Goal: Obtain resource: Obtain resource

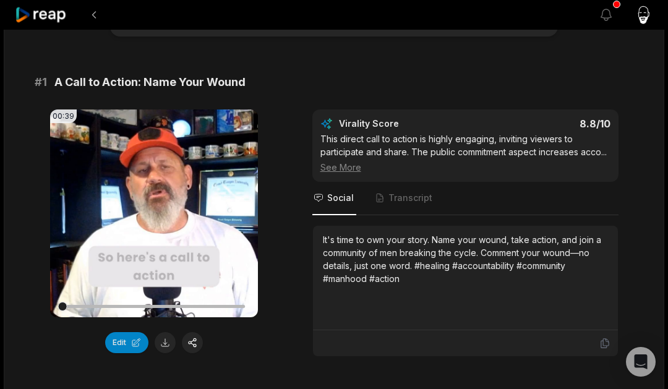
scroll to position [74, 0]
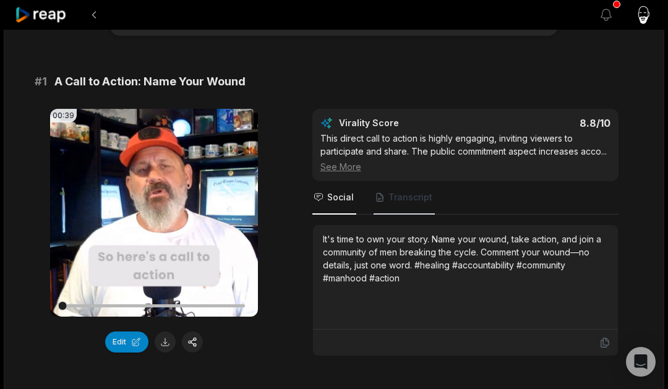
click at [409, 192] on span "Transcript" at bounding box center [410, 197] width 44 height 12
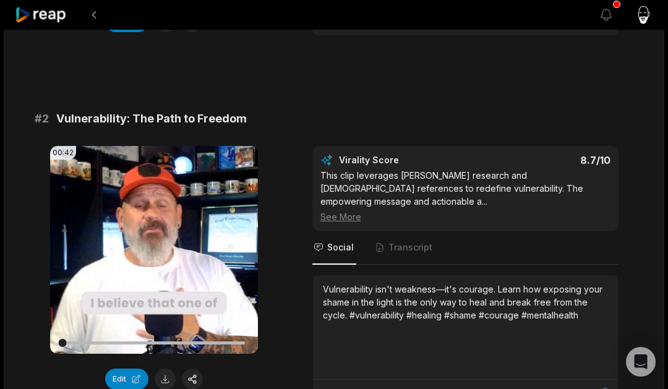
scroll to position [404, 0]
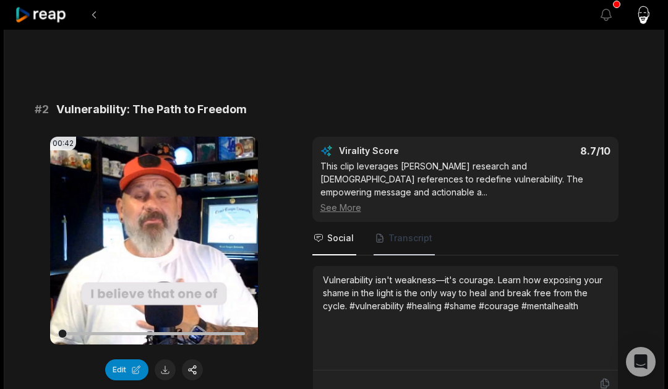
click at [415, 232] on span "Transcript" at bounding box center [410, 238] width 44 height 12
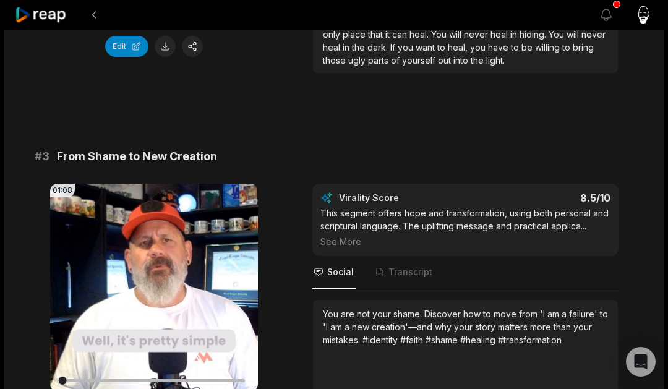
scroll to position [733, 0]
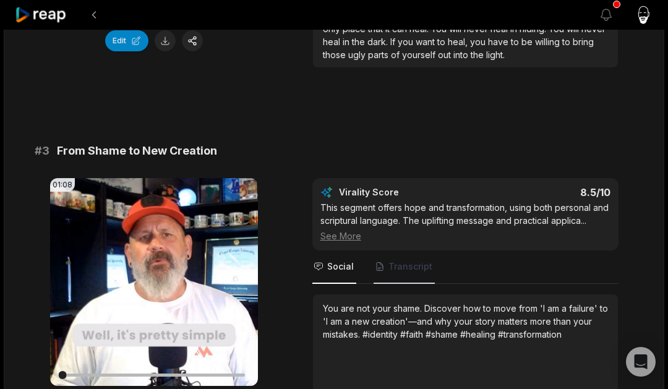
click at [407, 260] on span "Transcript" at bounding box center [410, 266] width 44 height 12
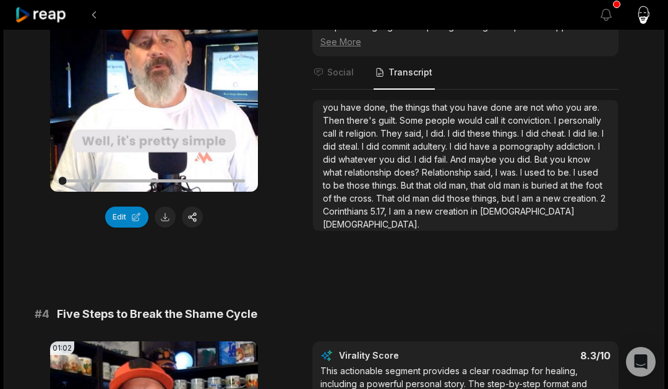
scroll to position [925, 0]
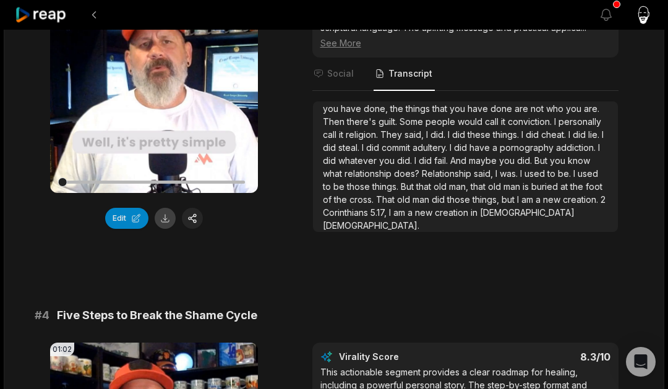
click at [160, 208] on button at bounding box center [165, 218] width 21 height 21
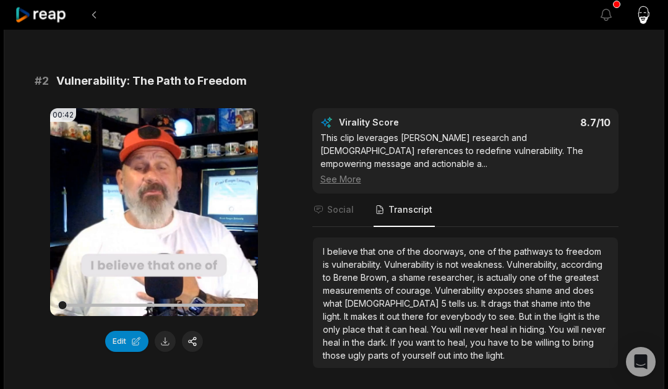
scroll to position [431, 0]
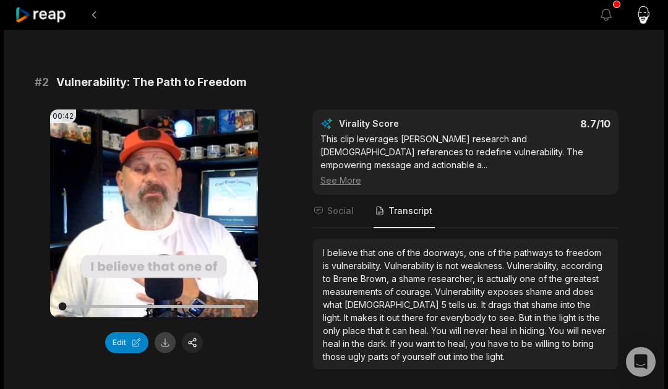
click at [161, 342] on button at bounding box center [165, 342] width 21 height 21
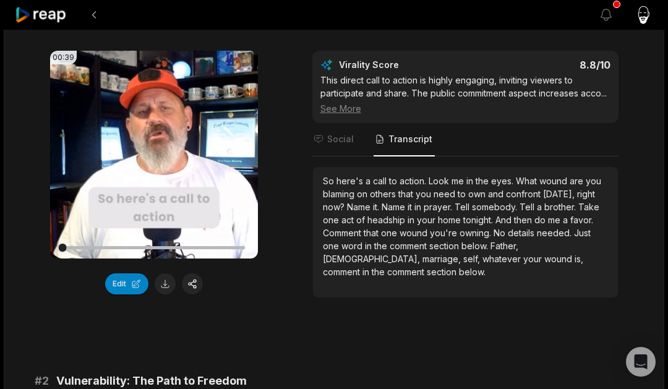
scroll to position [137, 0]
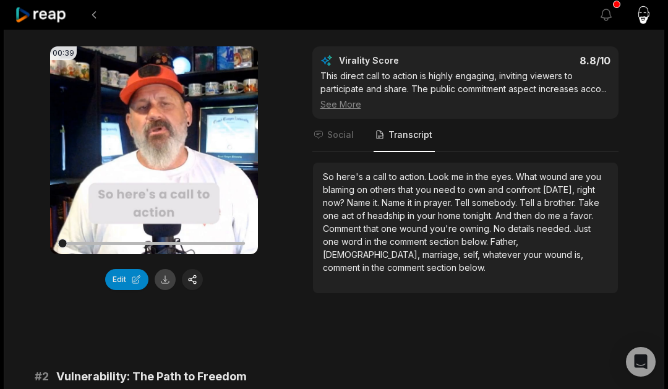
click at [158, 279] on button at bounding box center [165, 279] width 21 height 21
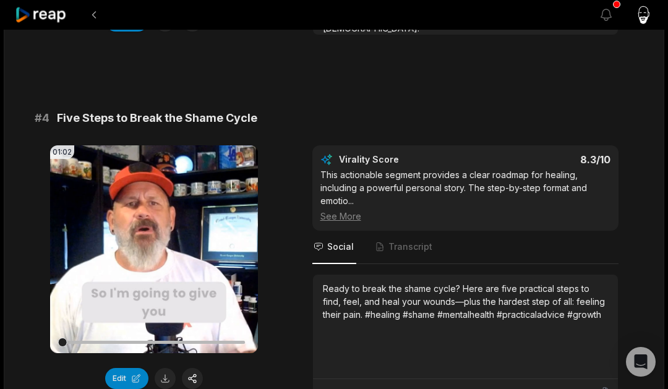
scroll to position [1129, 0]
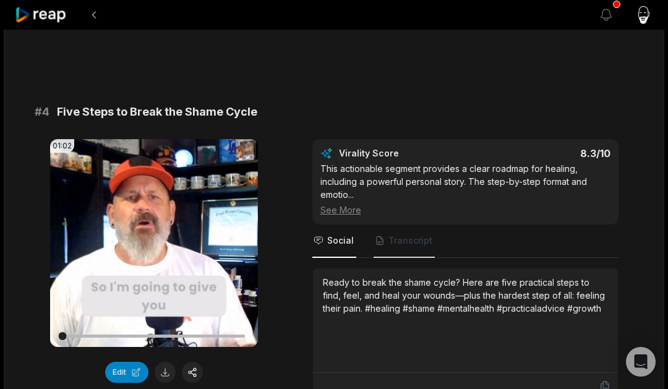
click at [402, 234] on span "Transcript" at bounding box center [410, 240] width 44 height 12
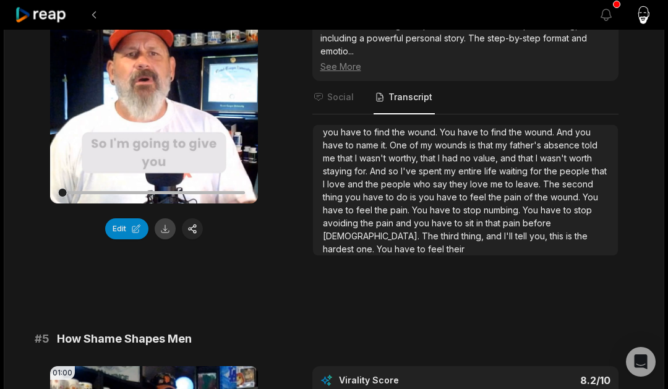
scroll to position [1271, 0]
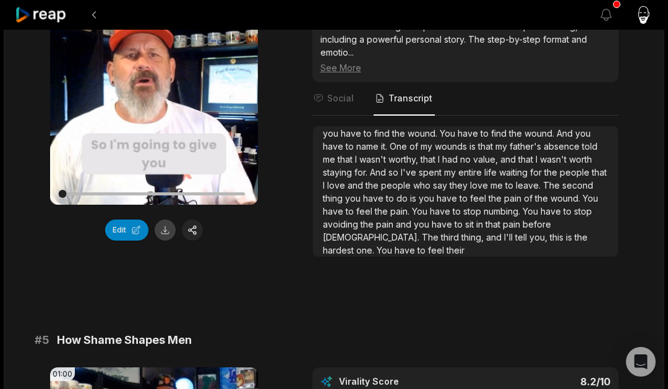
click at [166, 219] on button at bounding box center [165, 229] width 21 height 21
click at [230, 192] on div at bounding box center [153, 193] width 183 height 3
click at [153, 95] on icon at bounding box center [153, 100] width 9 height 11
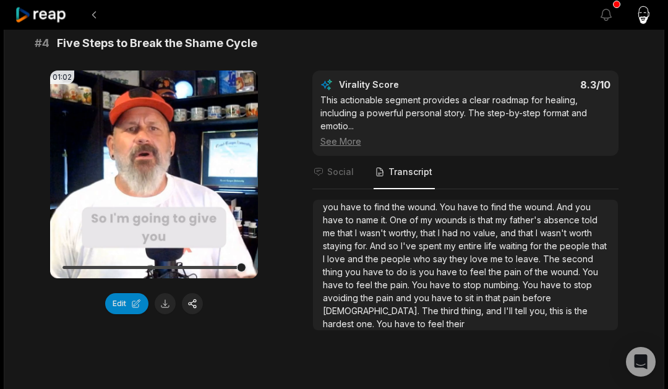
scroll to position [1192, 0]
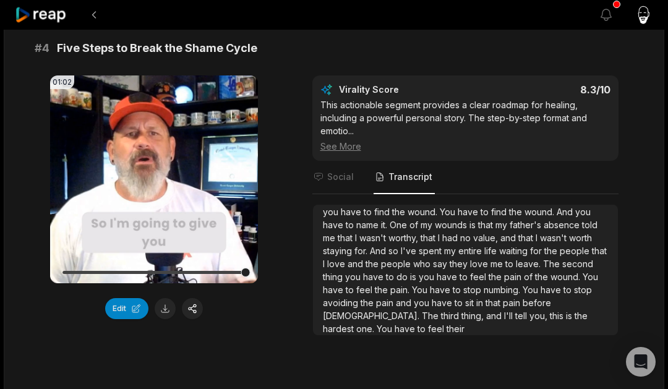
click at [284, 210] on div "01:02 Your browser does not support mp4 format. Edit Virality Score 8.3 /10 Thi…" at bounding box center [334, 205] width 598 height 260
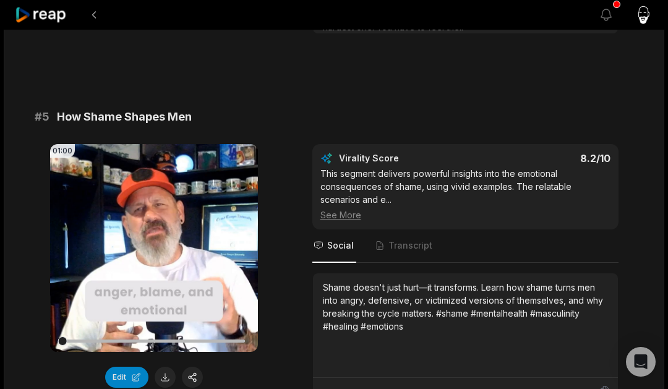
scroll to position [1499, 0]
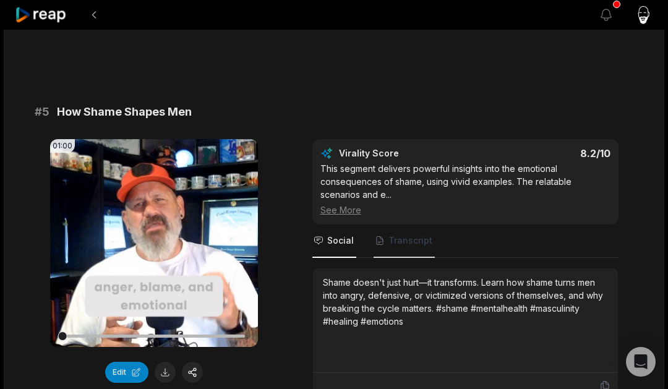
click at [414, 234] on span "Transcript" at bounding box center [410, 240] width 44 height 12
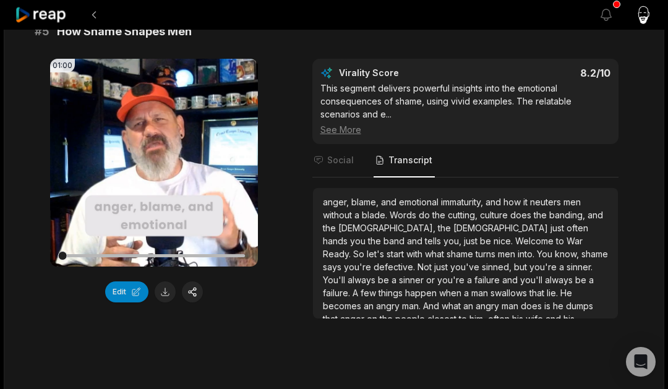
scroll to position [1586, 0]
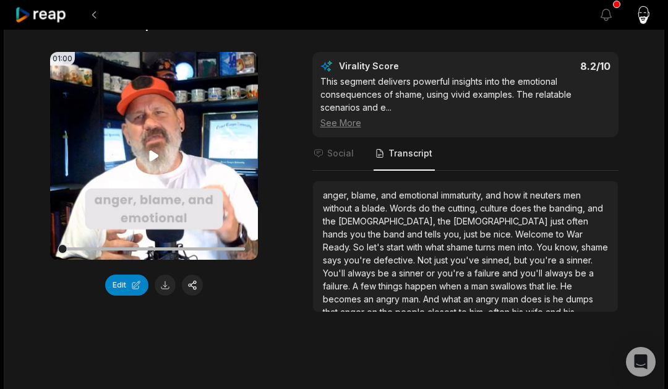
click at [149, 150] on video "Your browser does not support mp4 format." at bounding box center [154, 156] width 208 height 208
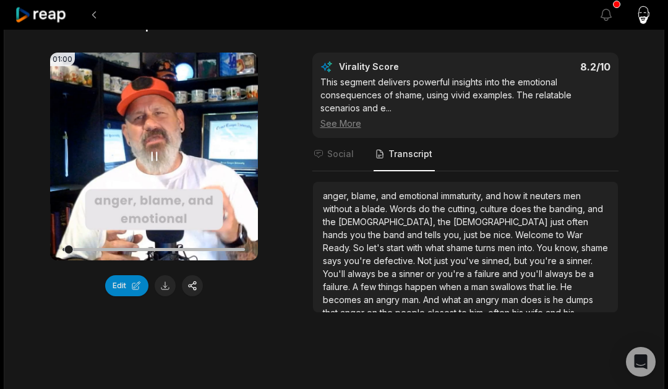
click at [149, 150] on icon at bounding box center [154, 156] width 15 height 15
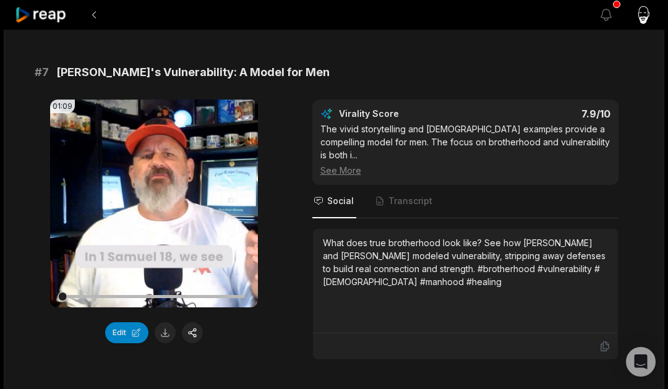
scroll to position [2267, 0]
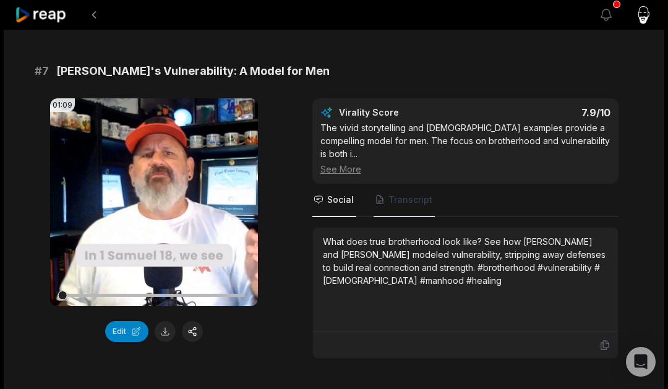
click at [406, 193] on span "Transcript" at bounding box center [410, 199] width 44 height 12
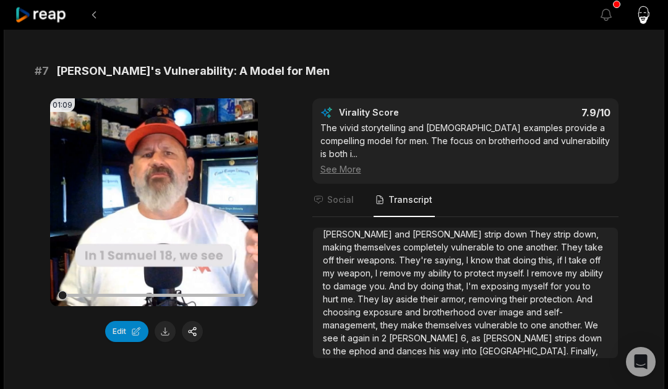
scroll to position [59, 0]
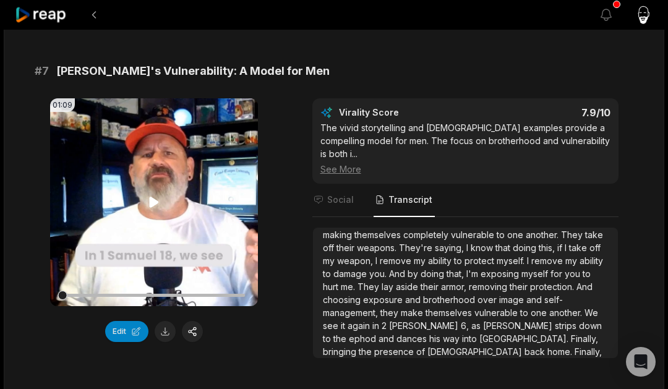
click at [150, 198] on video "Your browser does not support mp4 format." at bounding box center [154, 202] width 208 height 208
click at [124, 324] on button "Edit" at bounding box center [126, 331] width 43 height 21
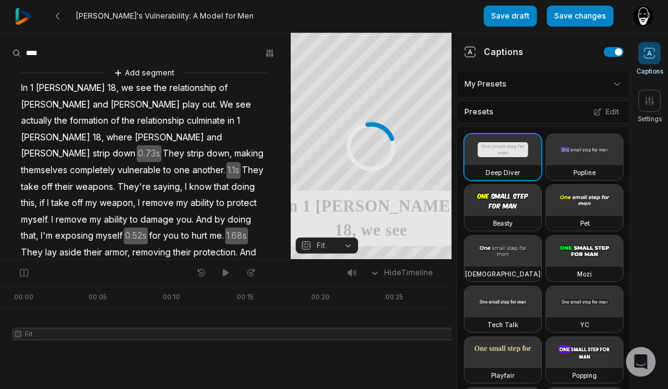
scroll to position [125, 0]
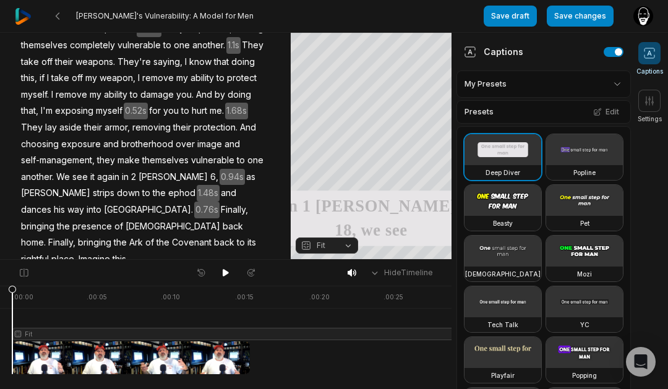
click at [126, 251] on span "this." at bounding box center [120, 259] width 18 height 17
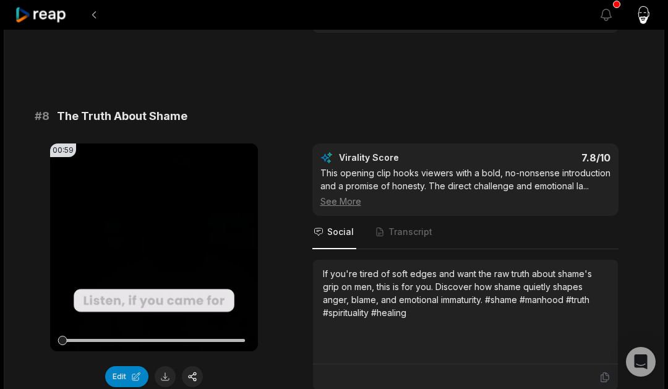
scroll to position [2597, 0]
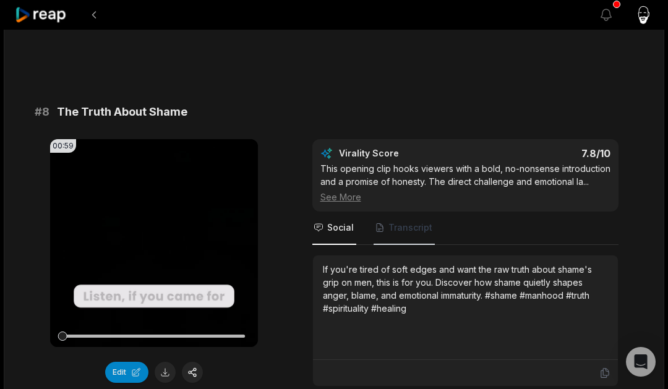
click at [430, 211] on span "Transcript" at bounding box center [403, 227] width 61 height 33
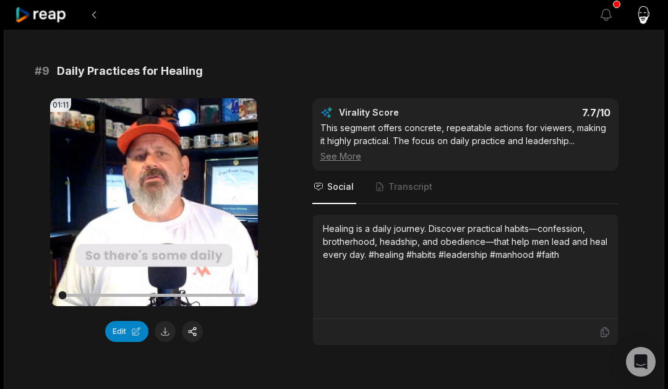
scroll to position [3009, 0]
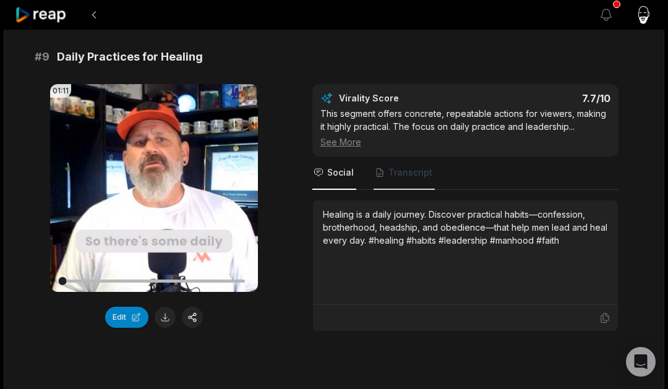
click at [409, 166] on span "Transcript" at bounding box center [410, 172] width 44 height 12
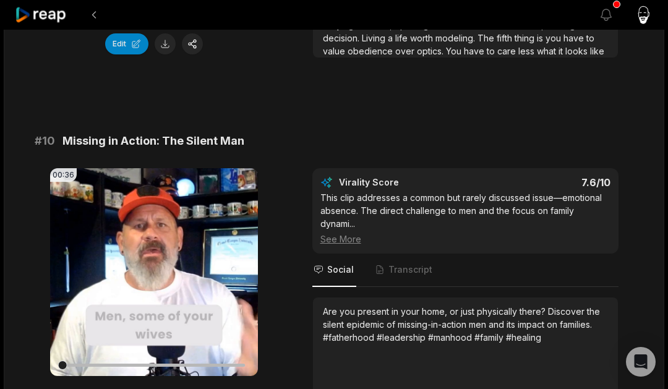
scroll to position [3298, 0]
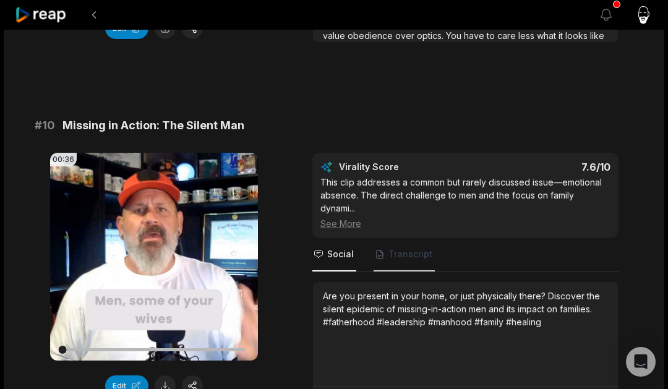
click at [408, 248] on span "Transcript" at bounding box center [410, 254] width 44 height 12
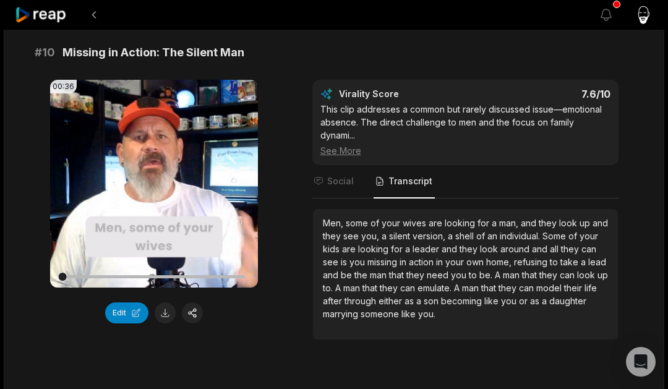
scroll to position [3373, 0]
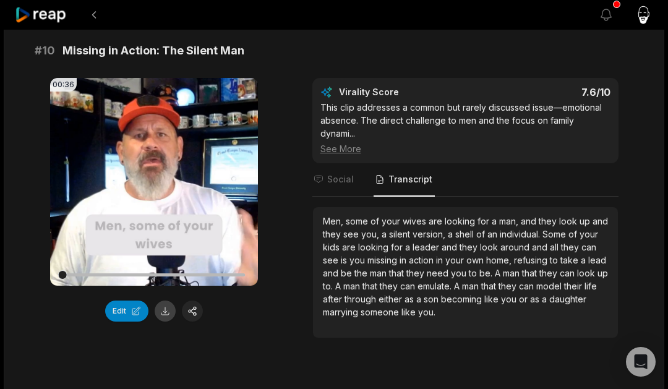
click at [169, 300] on button at bounding box center [165, 310] width 21 height 21
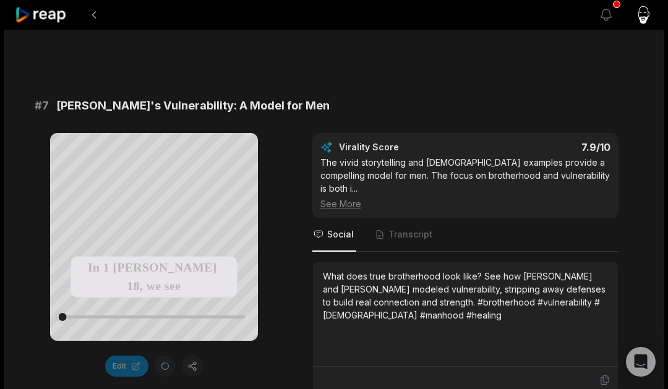
scroll to position [2240, 0]
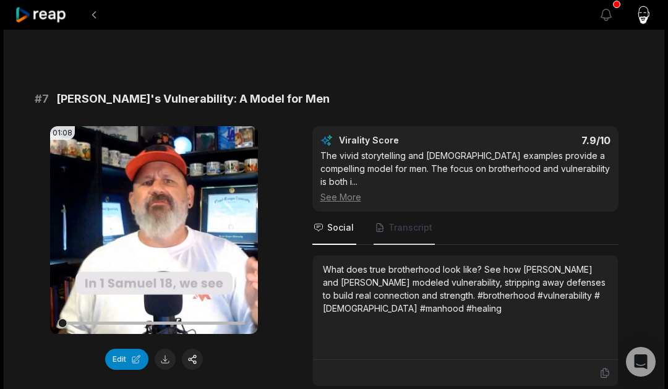
click at [414, 221] on span "Transcript" at bounding box center [410, 227] width 44 height 12
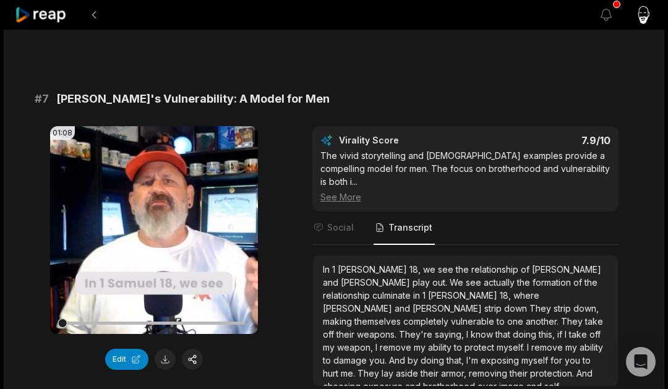
click at [412, 303] on span "and" at bounding box center [403, 308] width 18 height 11
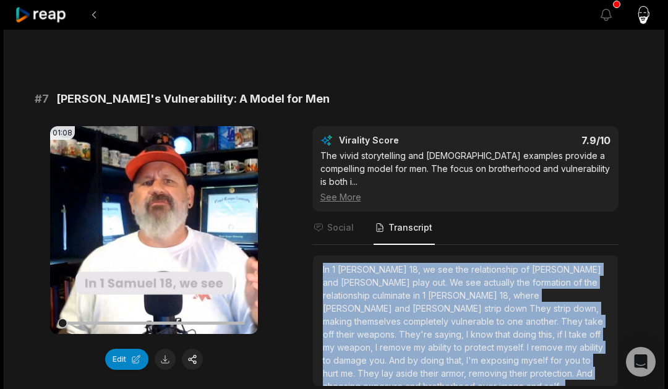
click at [412, 303] on span "and" at bounding box center [403, 308] width 18 height 11
copy div "In [DEMOGRAPHIC_DATA][PERSON_NAME] 18, we see the relationship of [PERSON_NAME]…"
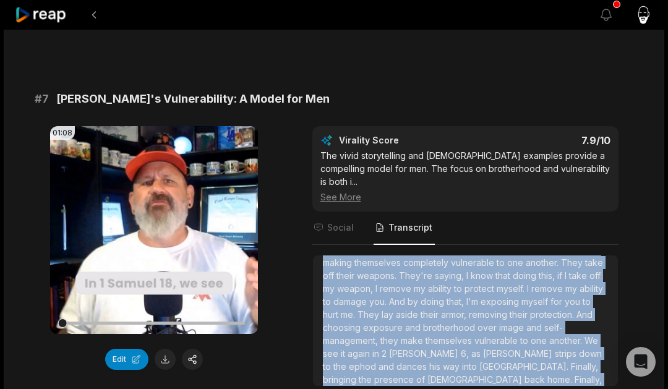
copy div "In [DEMOGRAPHIC_DATA][PERSON_NAME] 18, we see the relationship of [PERSON_NAME]…"
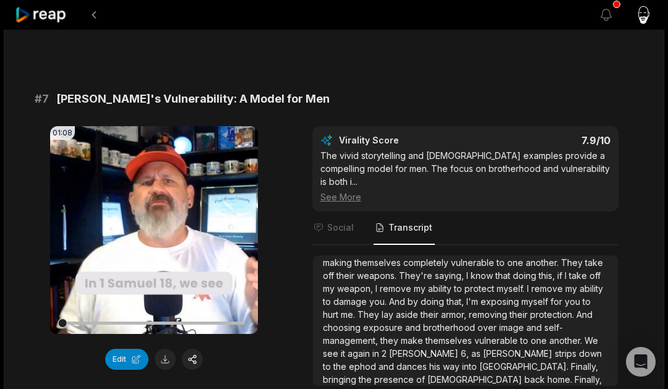
click at [163, 90] on span "[PERSON_NAME]'s Vulnerability: A Model for Men" at bounding box center [192, 98] width 273 height 17
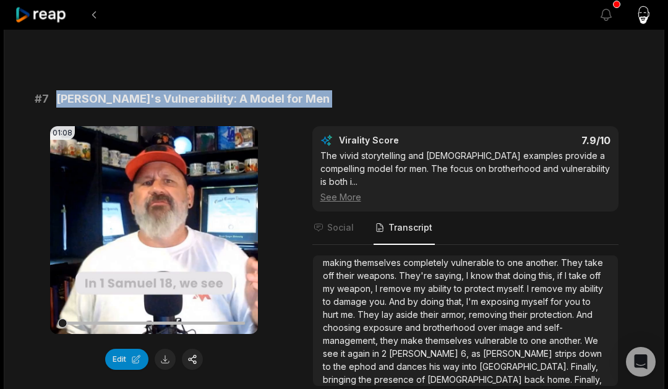
click at [163, 90] on span "[PERSON_NAME]'s Vulnerability: A Model for Men" at bounding box center [192, 98] width 273 height 17
copy span "[PERSON_NAME]'s Vulnerability: A Model for Men"
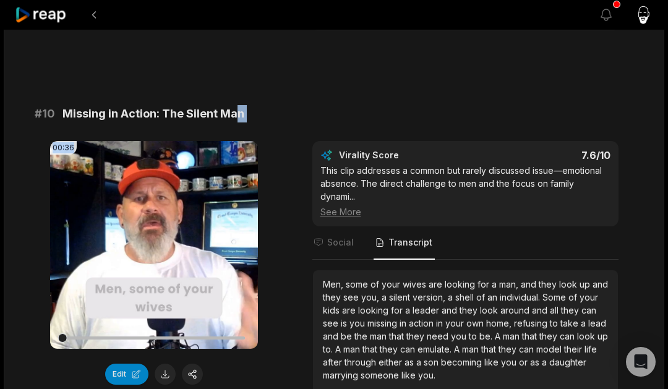
drag, startPoint x: 257, startPoint y: 100, endPoint x: 250, endPoint y: 90, distance: 12.2
click at [234, 105] on div "# 10 Missing in Action: The Silent Man [DEMOGRAPHIC_DATA]:36 Your browser does …" at bounding box center [334, 253] width 598 height 296
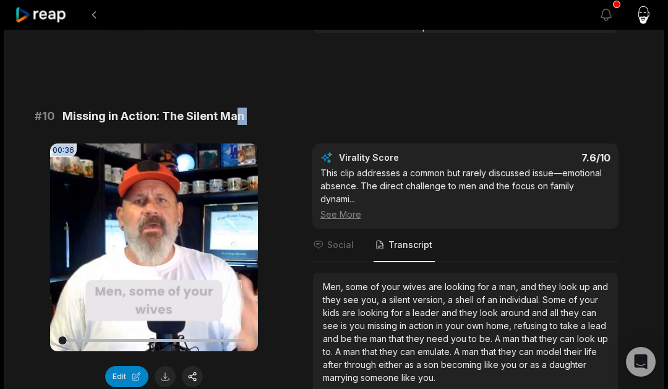
click at [255, 108] on div "# 10 Missing in Action: The Silent Man" at bounding box center [334, 116] width 598 height 17
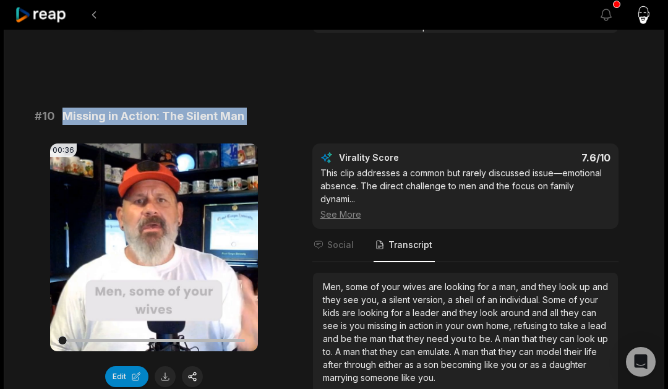
drag, startPoint x: 253, startPoint y: 89, endPoint x: 56, endPoint y: 98, distance: 198.0
click at [56, 108] on div "# 10 Missing in Action: The Silent Man" at bounding box center [334, 116] width 598 height 17
click at [397, 320] on span "missing" at bounding box center [383, 325] width 32 height 11
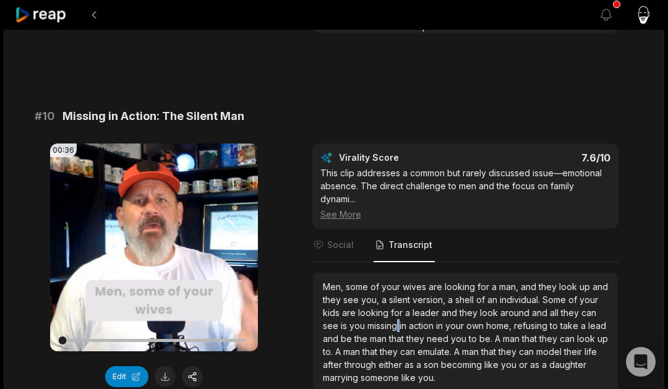
click at [397, 320] on span "missing" at bounding box center [383, 325] width 32 height 11
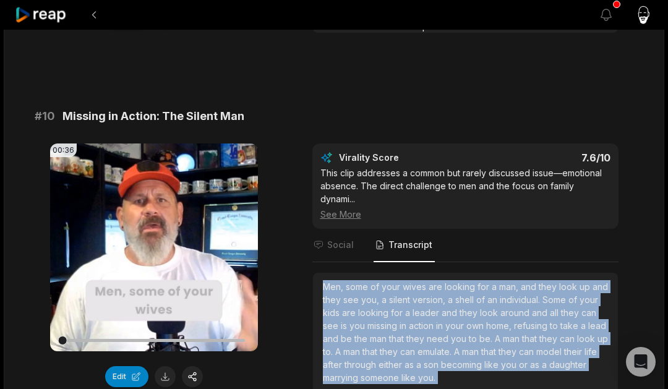
click at [397, 320] on span "missing" at bounding box center [383, 325] width 32 height 11
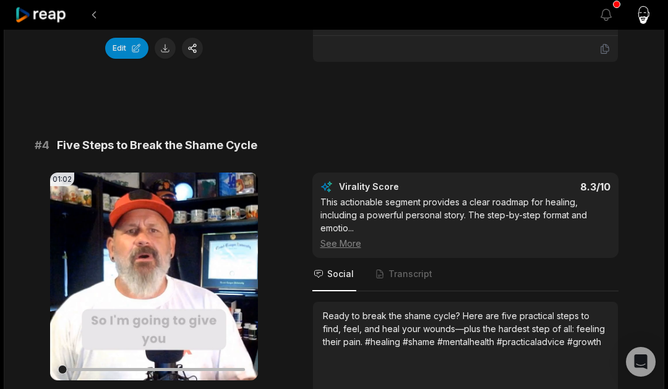
scroll to position [1073, 0]
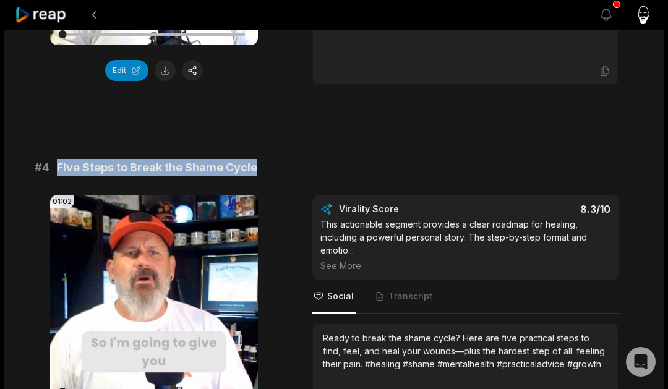
drag, startPoint x: 280, startPoint y: 156, endPoint x: 58, endPoint y: 155, distance: 221.9
click at [58, 159] on div "# 4 Five Steps to Break the Shame Cycle" at bounding box center [334, 167] width 598 height 17
copy span "Five Steps to Break the Shame Cycle"
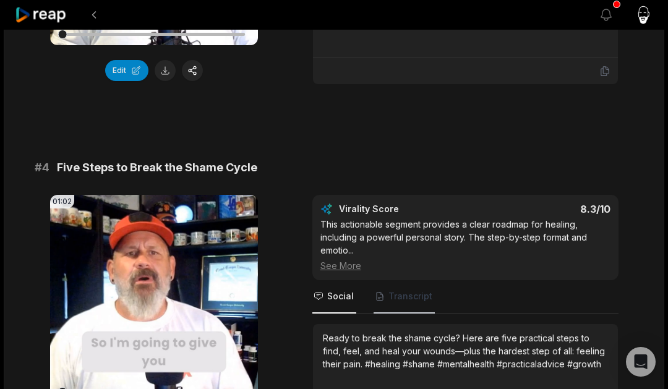
click at [410, 290] on span "Transcript" at bounding box center [410, 296] width 44 height 12
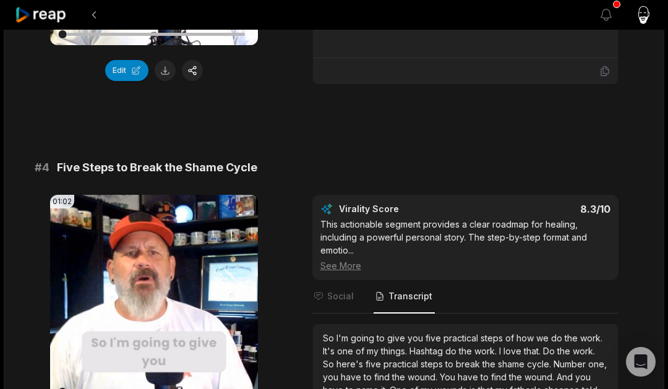
click at [441, 372] on span "You" at bounding box center [449, 377] width 18 height 11
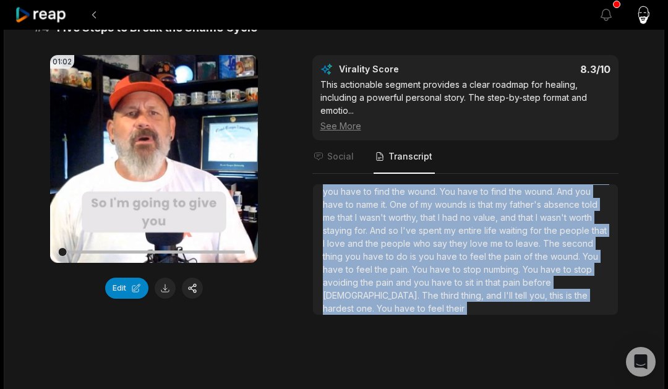
scroll to position [1213, 0]
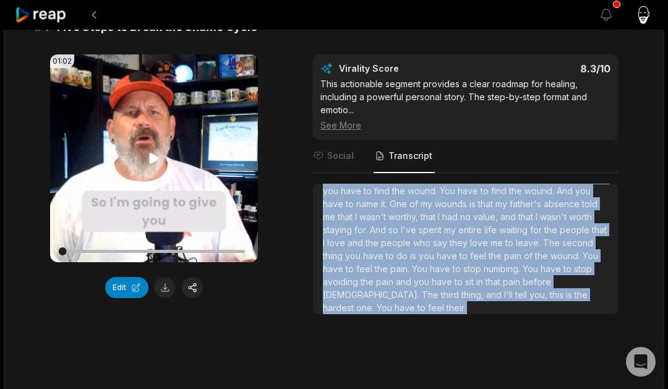
click at [237, 240] on div at bounding box center [153, 251] width 183 height 22
click at [237, 250] on div at bounding box center [153, 251] width 183 height 3
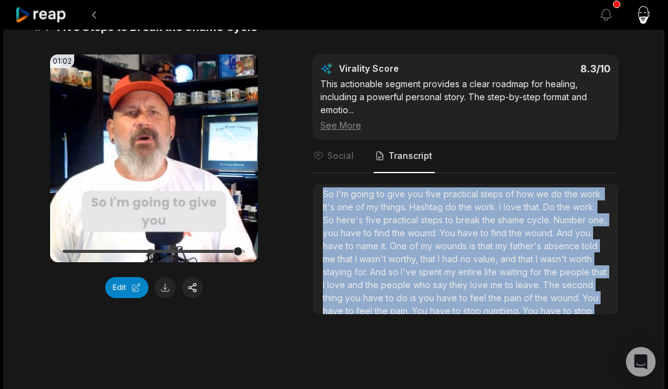
scroll to position [7, 0]
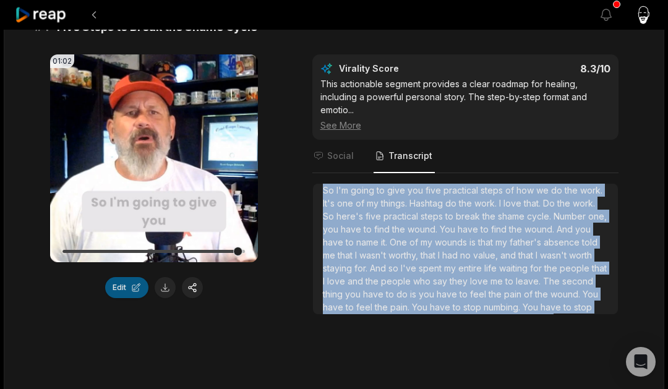
click at [141, 277] on button "Edit" at bounding box center [126, 287] width 43 height 21
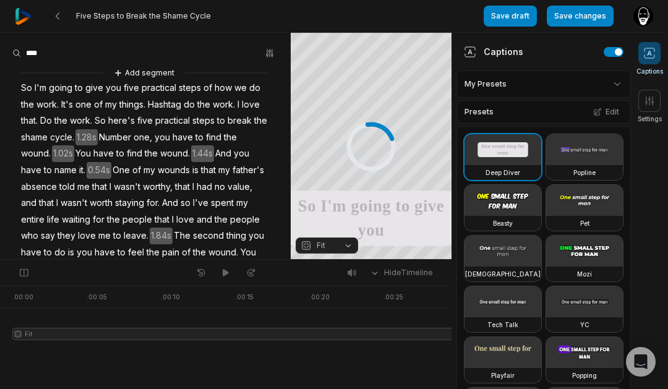
scroll to position [92, 0]
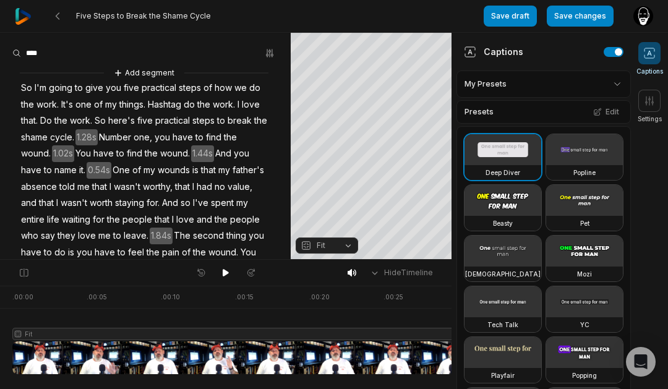
scroll to position [92, 0]
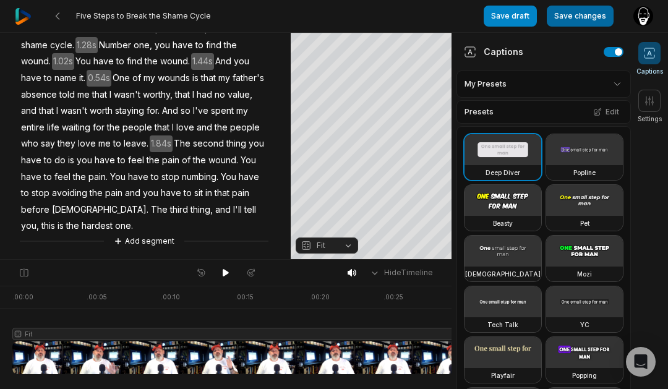
click at [587, 17] on button "Save changes" at bounding box center [579, 16] width 67 height 21
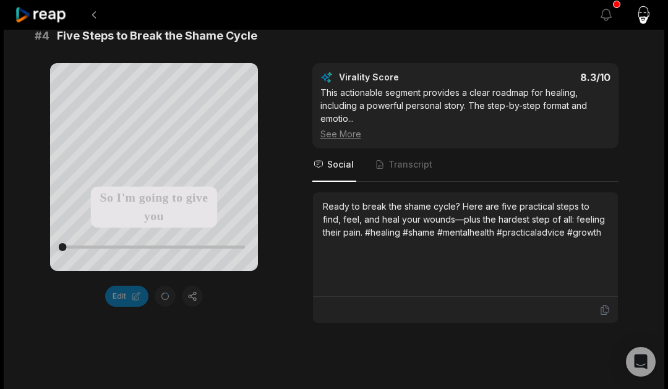
scroll to position [1204, 0]
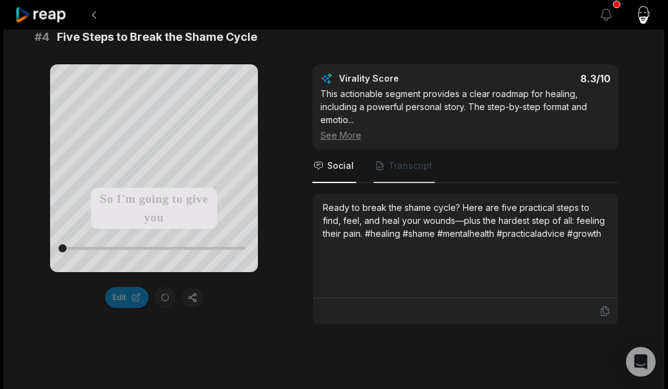
click at [415, 159] on span "Transcript" at bounding box center [410, 165] width 44 height 12
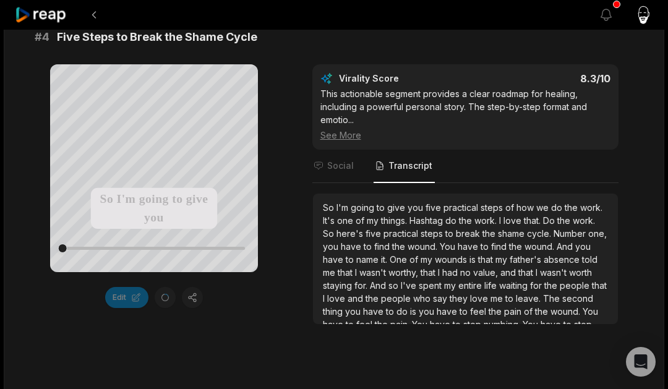
click at [430, 241] on span "wound." at bounding box center [423, 246] width 32 height 11
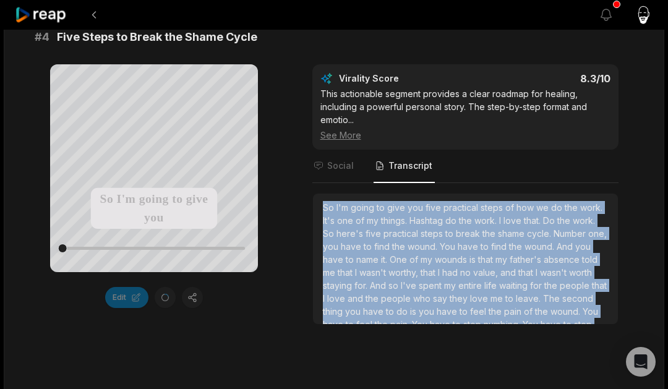
click at [430, 241] on span "wound." at bounding box center [423, 246] width 32 height 11
copy div "So I'm going to give you five practical steps of how we do the work. It's one o…"
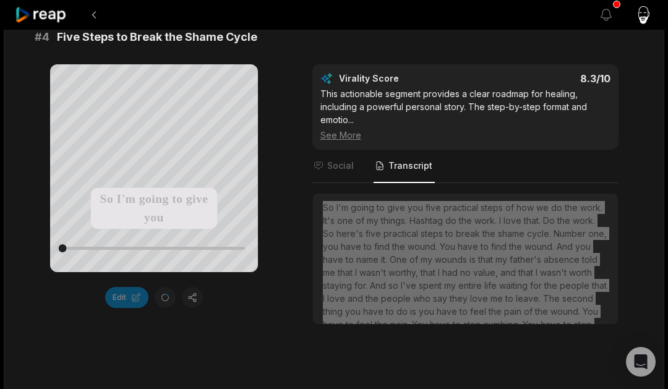
scroll to position [33, 0]
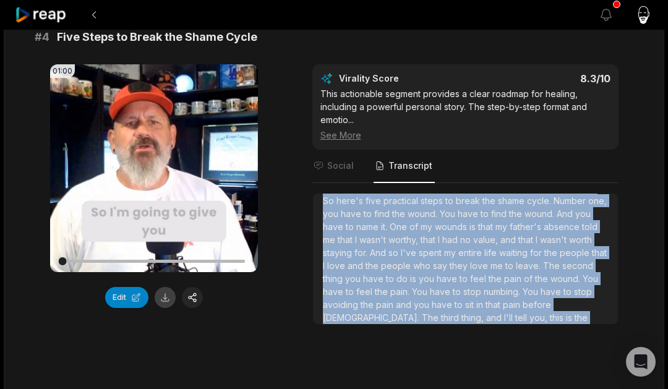
click at [164, 287] on button at bounding box center [165, 297] width 21 height 21
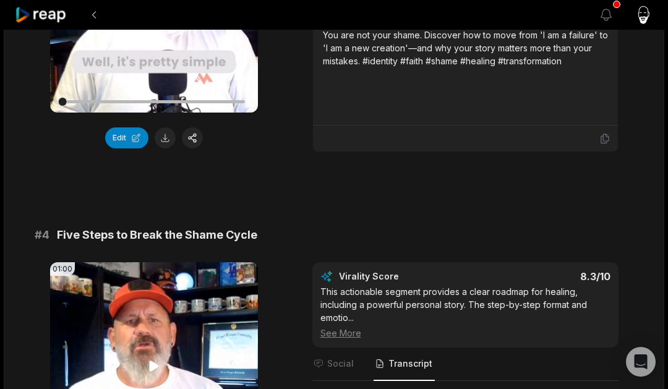
scroll to position [1010, 0]
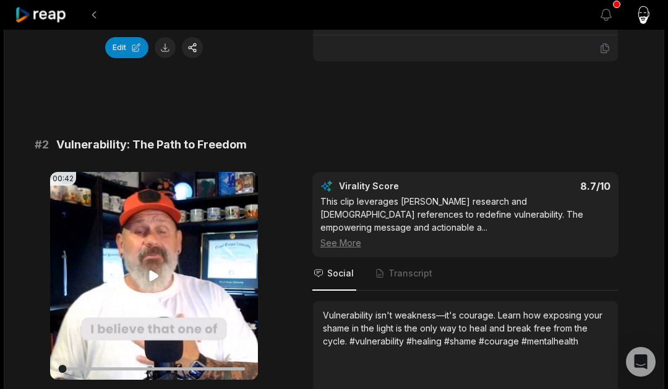
scroll to position [371, 0]
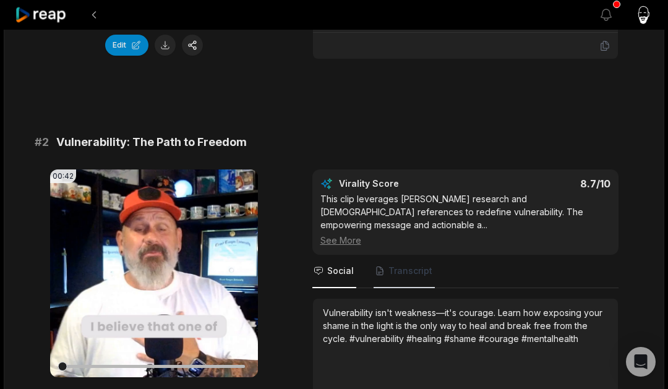
click at [423, 265] on span "Transcript" at bounding box center [410, 271] width 44 height 12
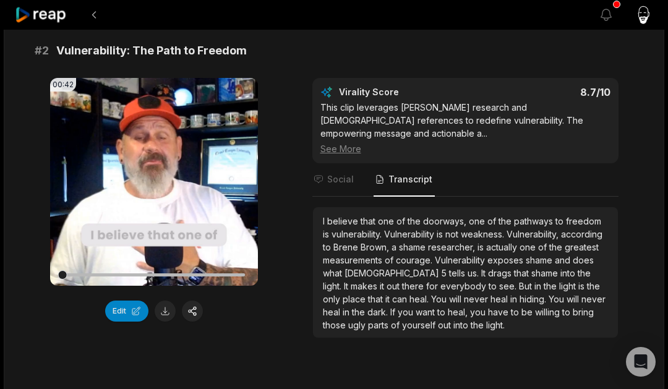
scroll to position [468, 0]
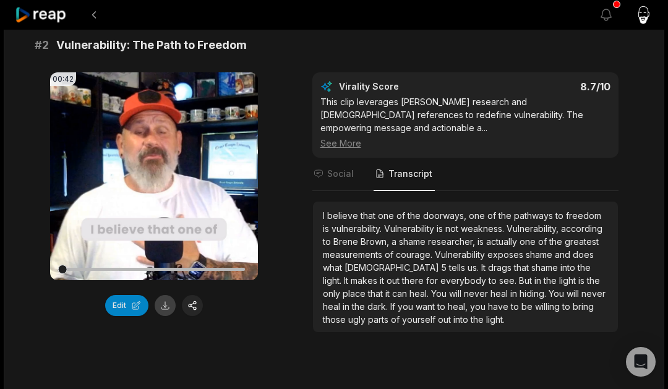
click at [164, 308] on button at bounding box center [165, 305] width 21 height 21
click at [485, 310] on div "I believe that one of the doorways, one of the pathways to freedom is vulnerabi…" at bounding box center [465, 267] width 285 height 117
click at [464, 288] on span "never" at bounding box center [477, 293] width 27 height 11
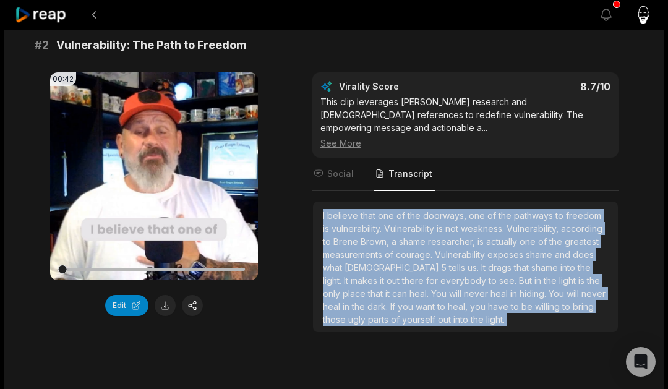
click at [464, 288] on span "never" at bounding box center [477, 293] width 27 height 11
copy div "I believe that one of the doorways, one of the pathways to freedom is vulnerabi…"
click at [134, 41] on span "Vulnerability: The Path to Freedom" at bounding box center [151, 44] width 190 height 17
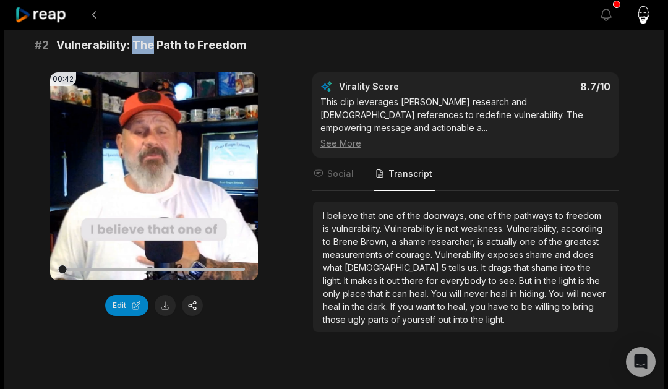
click at [134, 41] on span "Vulnerability: The Path to Freedom" at bounding box center [151, 44] width 190 height 17
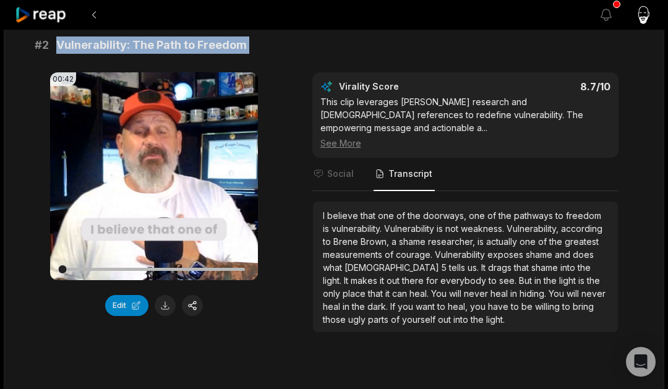
click at [134, 41] on span "Vulnerability: The Path to Freedom" at bounding box center [151, 44] width 190 height 17
copy span "Vulnerability: The Path to Freedom"
click at [535, 261] on div "I believe that one of the doorways, one of the pathways to freedom is vulnerabi…" at bounding box center [465, 267] width 285 height 117
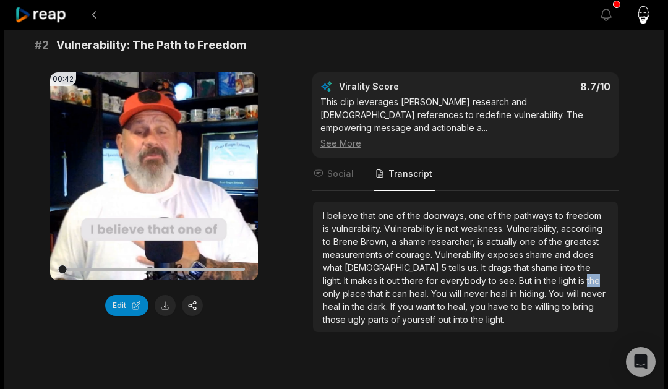
click at [535, 261] on div "I believe that one of the doorways, one of the pathways to freedom is vulnerabi…" at bounding box center [465, 267] width 285 height 117
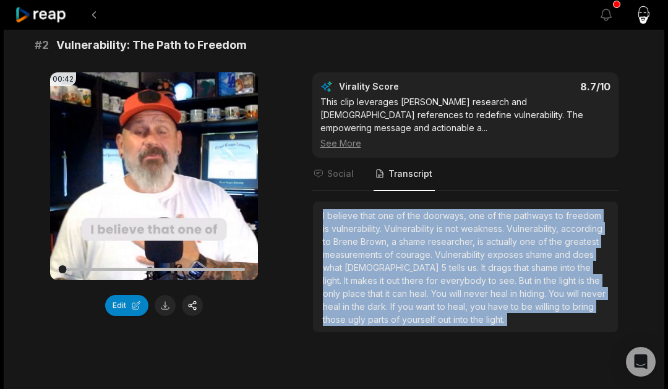
click at [535, 261] on div "I believe that one of the doorways, one of the pathways to freedom is vulnerabi…" at bounding box center [465, 267] width 285 height 117
copy div "I believe that one of the doorways, one of the pathways to freedom is vulnerabi…"
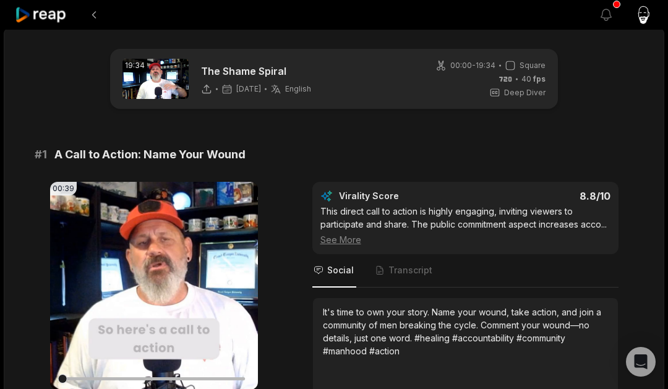
scroll to position [2, 0]
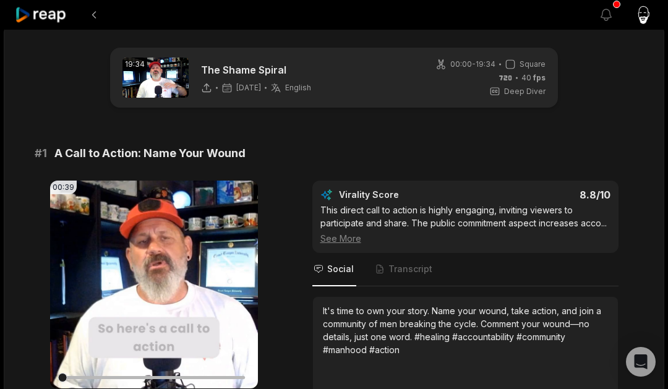
click at [255, 155] on div "# 1 A Call to Action: Name Your Wound" at bounding box center [334, 153] width 598 height 17
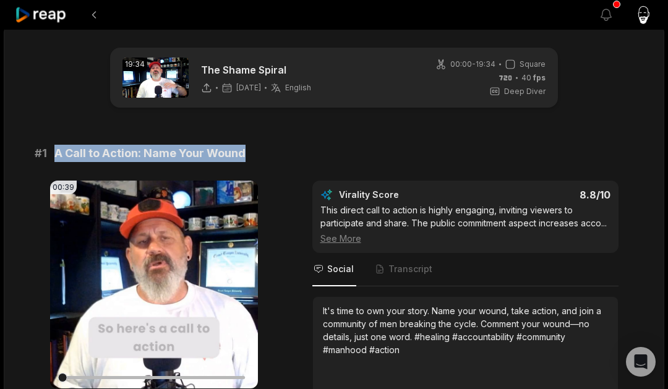
drag, startPoint x: 252, startPoint y: 155, endPoint x: 55, endPoint y: 155, distance: 197.2
click at [55, 155] on div "# 1 A Call to Action: Name Your Wound" at bounding box center [334, 153] width 598 height 17
copy span "A Call to Action: Name Your Wound"
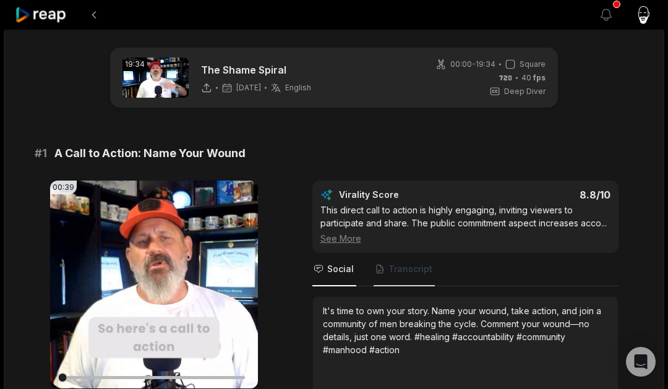
click at [402, 271] on span "Transcript" at bounding box center [410, 269] width 44 height 12
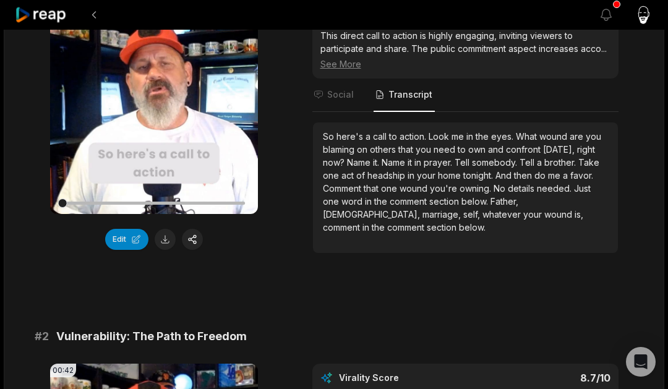
scroll to position [0, 0]
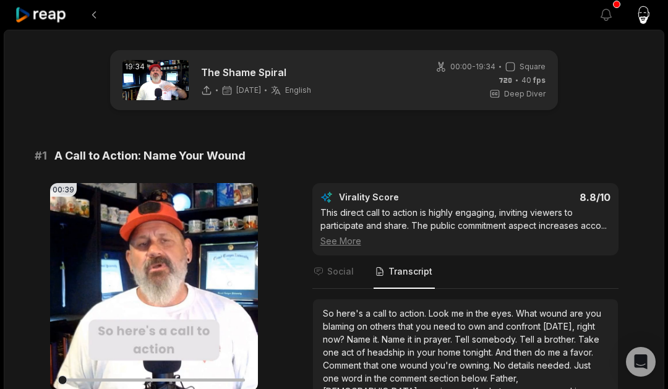
click at [456, 339] on span "Tell" at bounding box center [462, 339] width 17 height 11
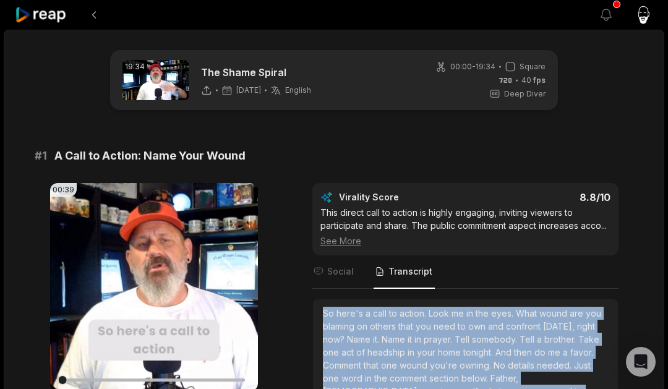
click at [456, 339] on span "Tell" at bounding box center [462, 339] width 17 height 11
copy div "So here's a call to action. Look me in the eyes. What wound are you blaming on …"
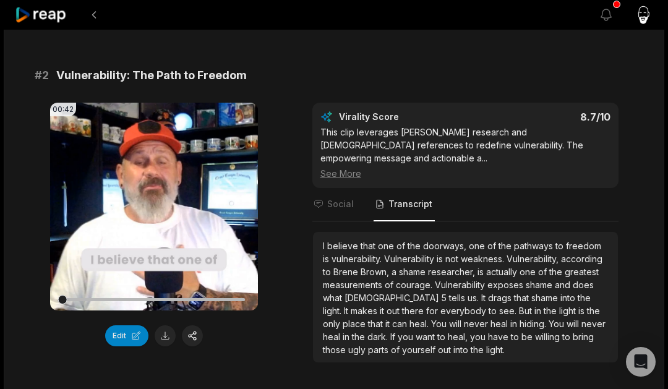
scroll to position [441, 0]
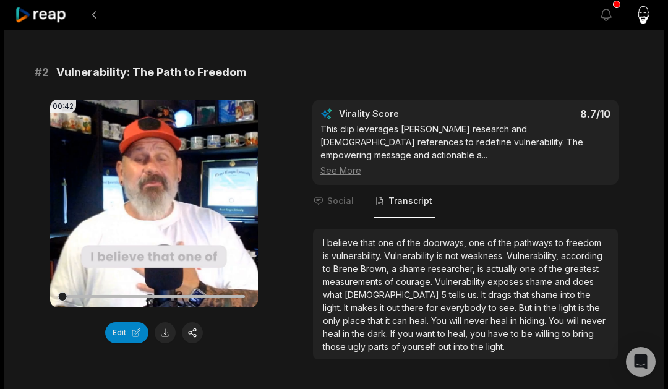
click at [488, 289] on span "drags" at bounding box center [501, 294] width 26 height 11
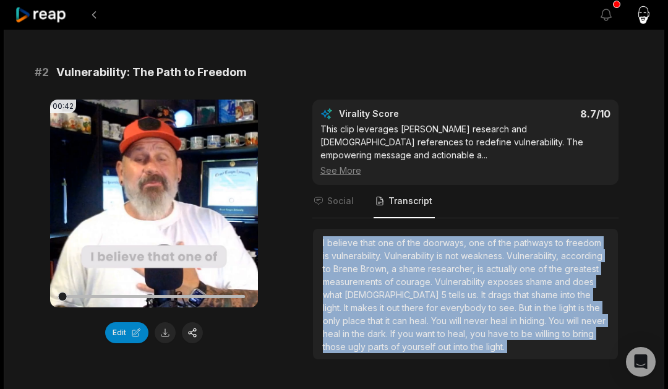
click at [488, 289] on span "drags" at bounding box center [501, 294] width 26 height 11
copy div "I believe that one of the doorways, one of the pathways to freedom is vulnerabi…"
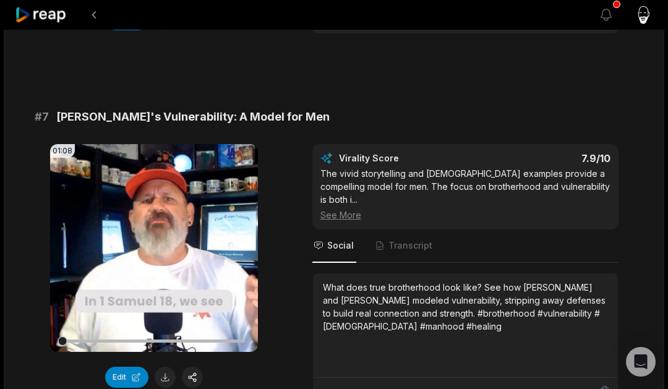
scroll to position [2224, 0]
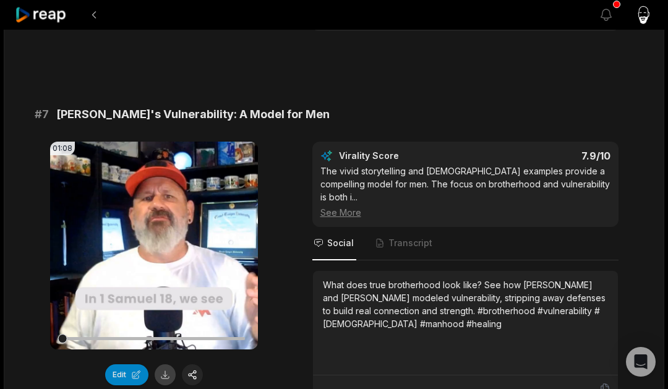
click at [167, 364] on button at bounding box center [165, 374] width 21 height 21
click at [412, 237] on span "Transcript" at bounding box center [410, 243] width 44 height 12
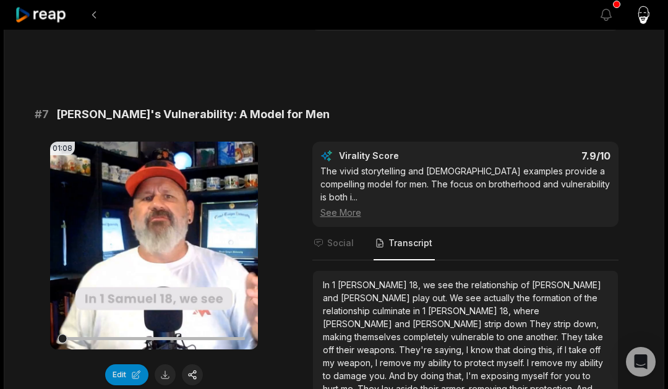
click at [394, 318] on span "[PERSON_NAME]" at bounding box center [359, 323] width 72 height 11
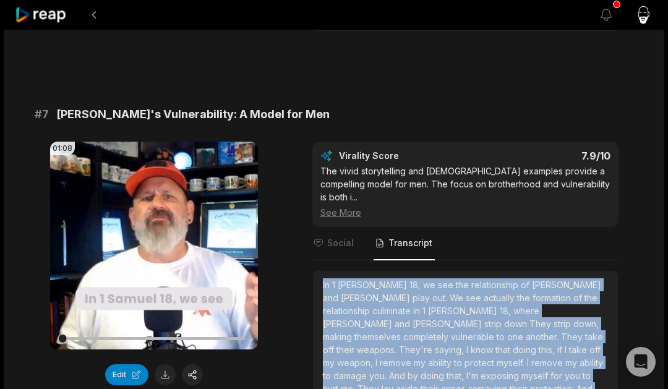
click at [394, 318] on span "[PERSON_NAME]" at bounding box center [359, 323] width 72 height 11
copy div "In [DEMOGRAPHIC_DATA][PERSON_NAME] 18, we see the relationship of [PERSON_NAME]…"
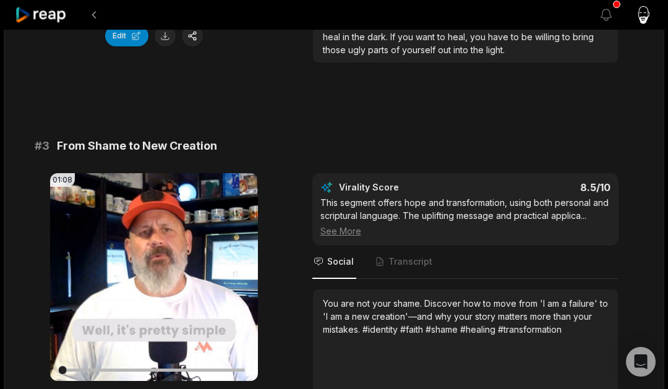
scroll to position [741, 0]
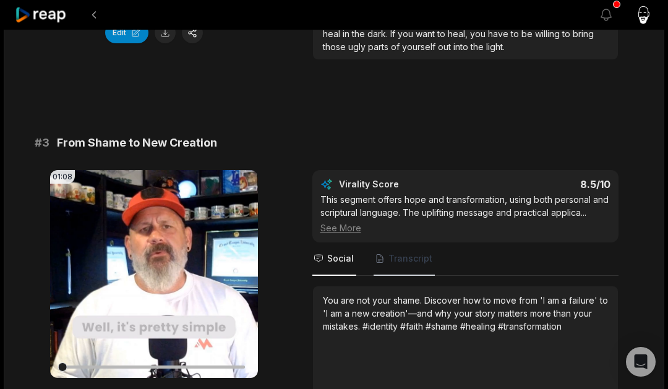
click at [393, 252] on span "Transcript" at bounding box center [410, 258] width 44 height 12
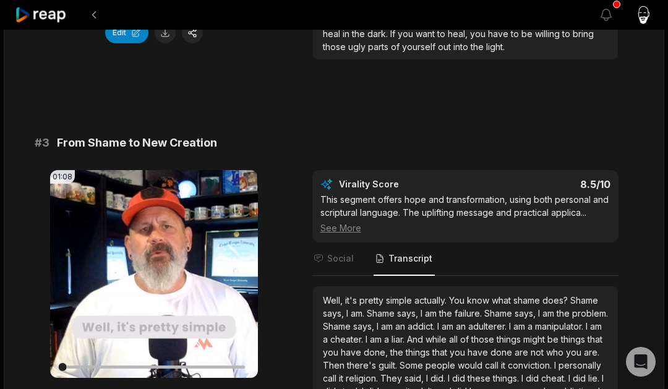
click at [353, 321] on span "Shame" at bounding box center [338, 326] width 30 height 11
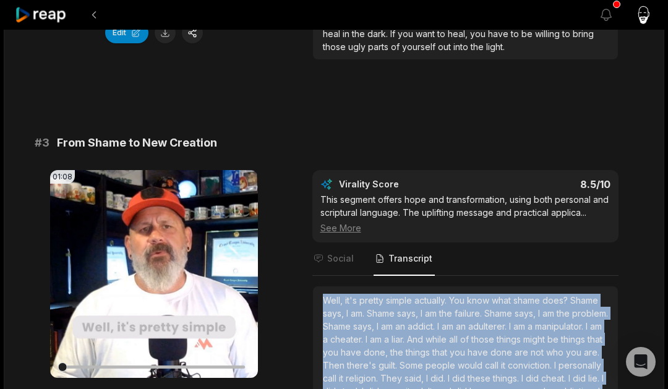
click at [353, 321] on span "Shame" at bounding box center [338, 326] width 30 height 11
copy div "Well, it's pretty simple actually. You know what shame does? Shame says, I am. …"
